Goal: Browse casually

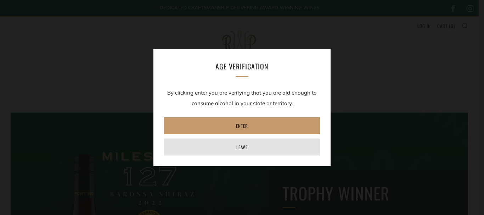
click at [213, 146] on link "Leave" at bounding box center [242, 146] width 156 height 17
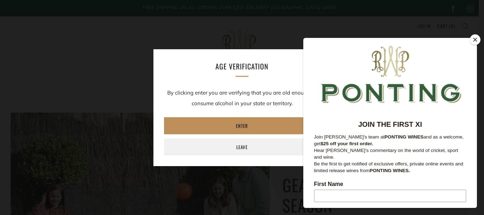
click at [218, 126] on link "Enter" at bounding box center [242, 125] width 156 height 17
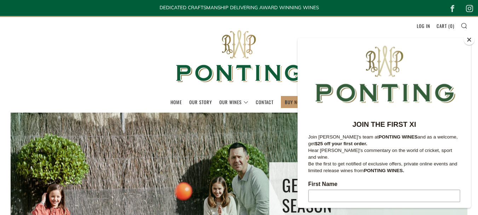
click at [469, 40] on button "Close" at bounding box center [469, 39] width 11 height 11
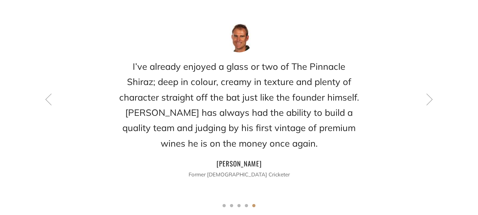
scroll to position [991, 0]
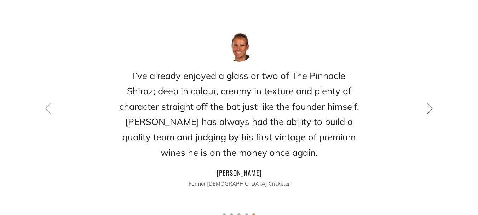
click at [430, 102] on icon at bounding box center [430, 108] width 12 height 12
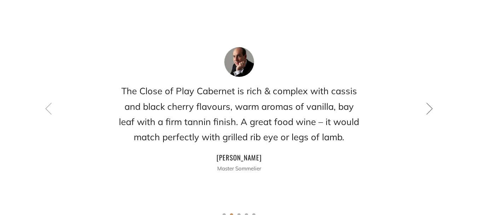
click at [430, 102] on icon at bounding box center [430, 108] width 12 height 12
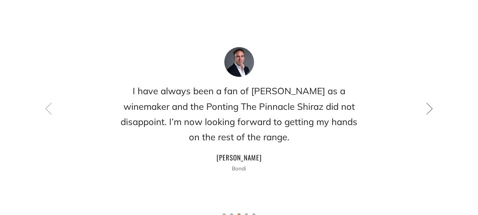
click at [430, 102] on icon at bounding box center [430, 108] width 12 height 12
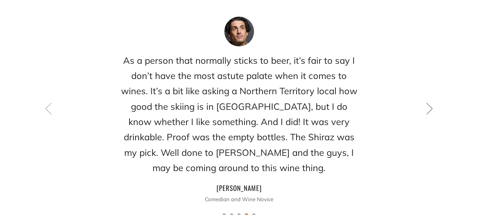
click at [430, 102] on icon at bounding box center [430, 108] width 12 height 12
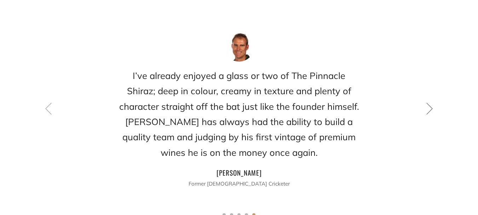
click at [430, 102] on icon at bounding box center [430, 108] width 12 height 12
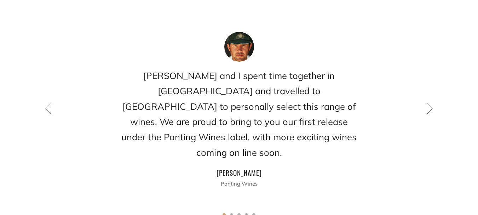
click at [430, 102] on icon at bounding box center [430, 108] width 12 height 12
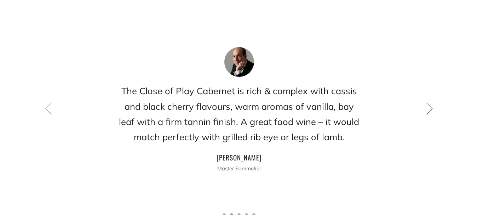
click at [430, 102] on icon at bounding box center [430, 108] width 12 height 12
